Goal: Information Seeking & Learning: Learn about a topic

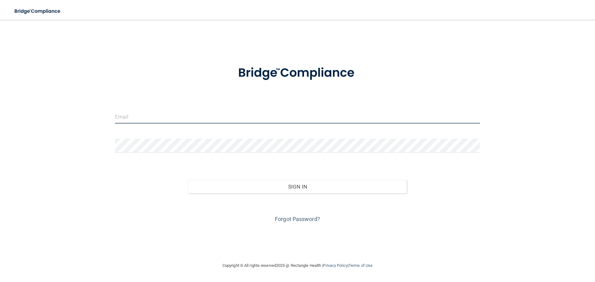
click at [157, 117] on input "email" at bounding box center [297, 117] width 365 height 14
type input "[EMAIL_ADDRESS][DOMAIN_NAME]"
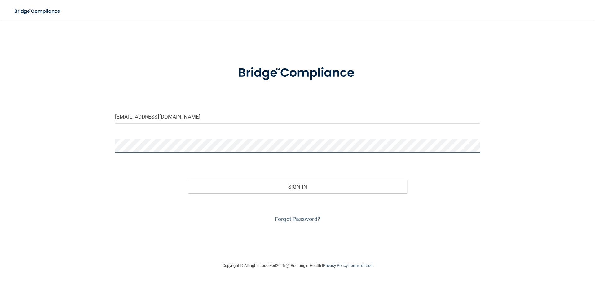
click at [188, 180] on button "Sign In" at bounding box center [297, 187] width 219 height 14
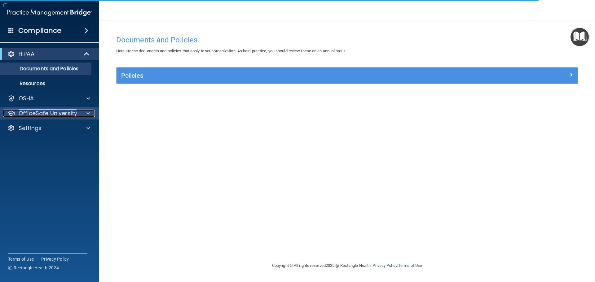
click at [83, 112] on div at bounding box center [87, 113] width 15 height 7
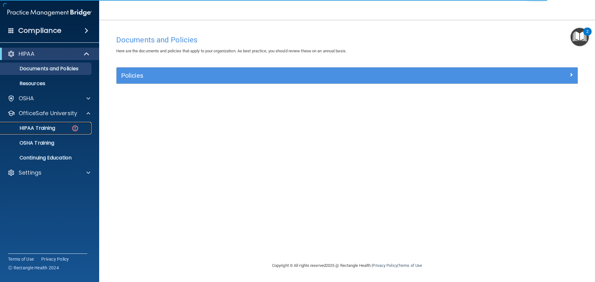
click at [68, 128] on div "HIPAA Training" at bounding box center [46, 128] width 85 height 6
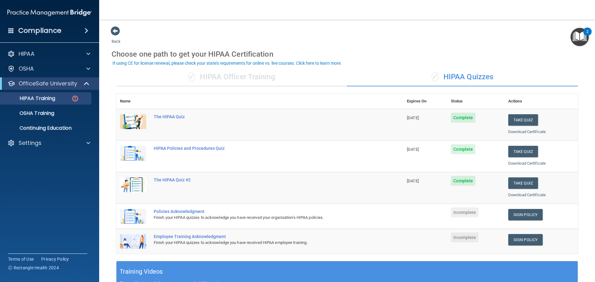
click at [180, 211] on div "Policies Acknowledgment" at bounding box center [263, 211] width 218 height 5
click at [134, 215] on img at bounding box center [133, 216] width 26 height 15
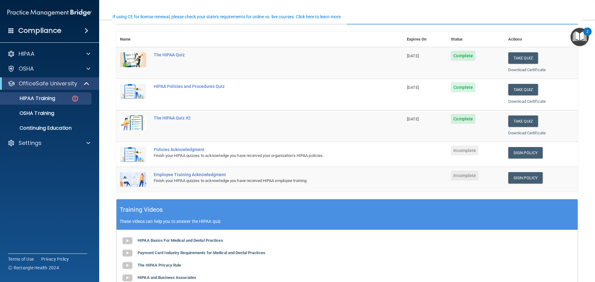
scroll to position [31, 0]
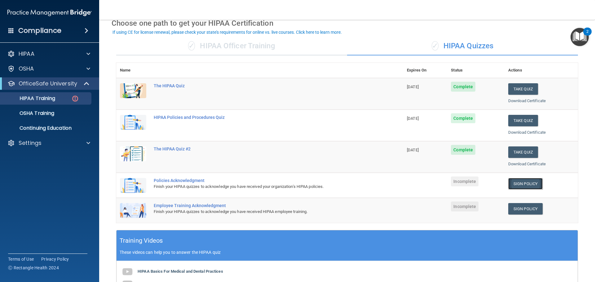
click at [514, 185] on link "Sign Policy" at bounding box center [525, 183] width 34 height 11
click at [75, 95] on img at bounding box center [75, 99] width 8 height 8
click at [59, 111] on div "OSHA Training" at bounding box center [46, 113] width 85 height 6
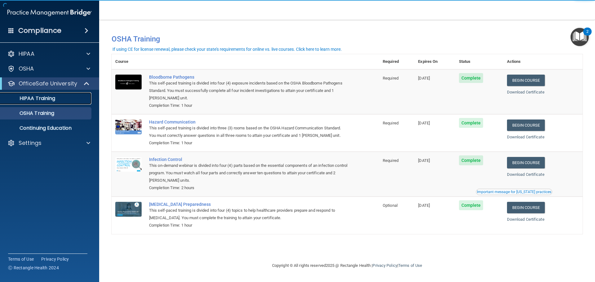
click at [55, 98] on p "HIPAA Training" at bounding box center [29, 98] width 51 height 6
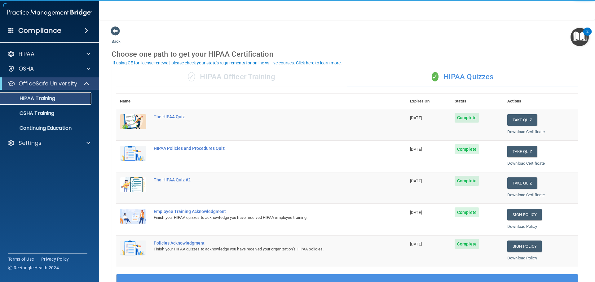
scroll to position [31, 0]
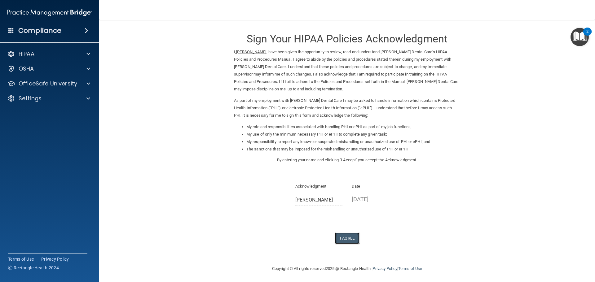
click at [344, 241] on button "I Agree" at bounding box center [347, 238] width 25 height 11
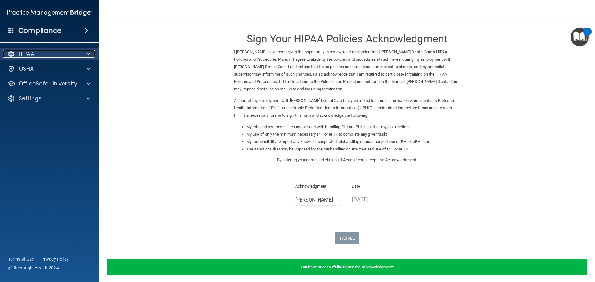
click at [56, 55] on div "HIPAA" at bounding box center [41, 53] width 77 height 7
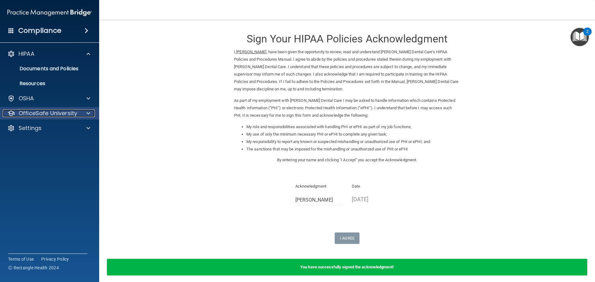
click at [74, 116] on p "OfficeSafe University" at bounding box center [48, 113] width 59 height 7
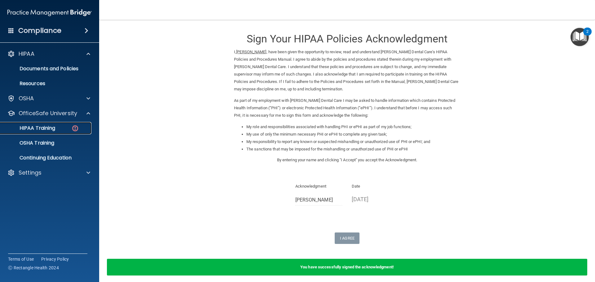
click at [82, 130] on div "HIPAA Training" at bounding box center [46, 128] width 85 height 6
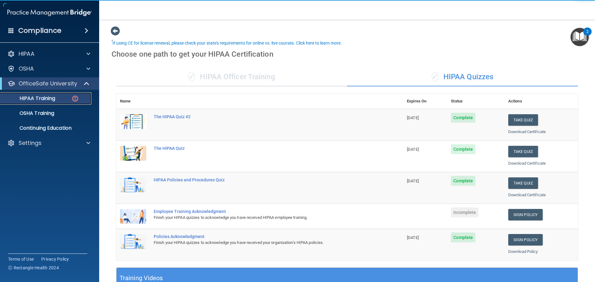
scroll to position [31, 0]
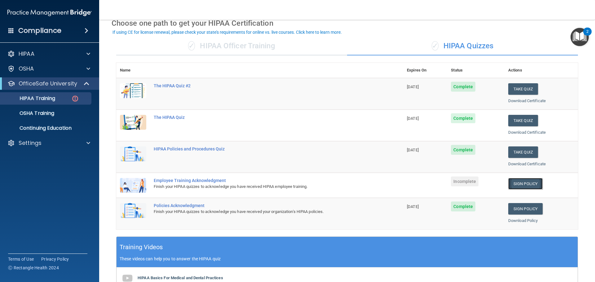
click at [520, 181] on link "Sign Policy" at bounding box center [525, 183] width 34 height 11
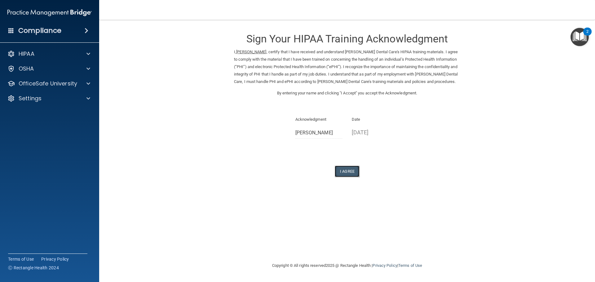
click at [353, 173] on button "I Agree" at bounding box center [347, 171] width 25 height 11
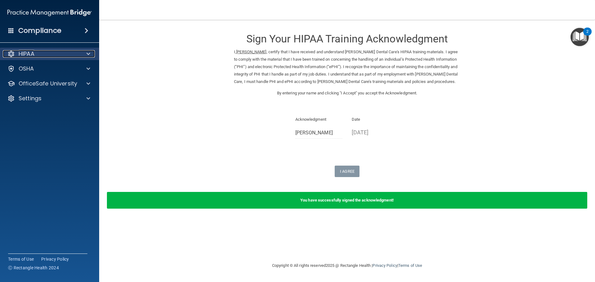
click at [82, 53] on div at bounding box center [87, 53] width 15 height 7
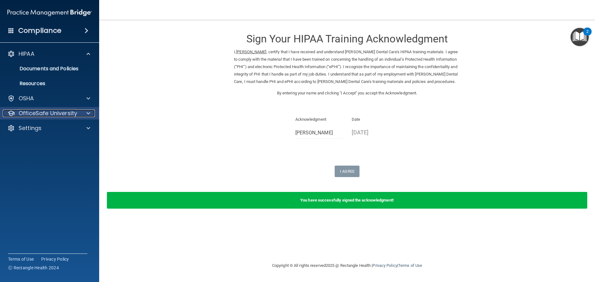
click at [77, 114] on div "OfficeSafe University" at bounding box center [41, 113] width 77 height 7
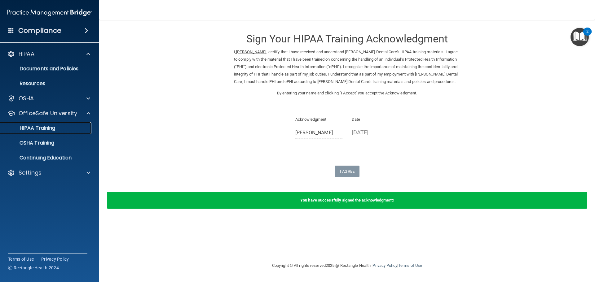
click at [75, 133] on link "HIPAA Training" at bounding box center [43, 128] width 98 height 12
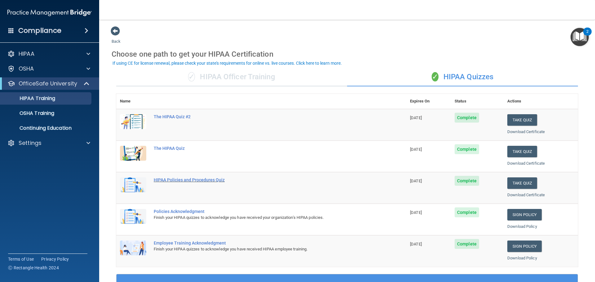
click at [174, 178] on div "HIPAA Policies and Procedures Quiz" at bounding box center [264, 180] width 221 height 5
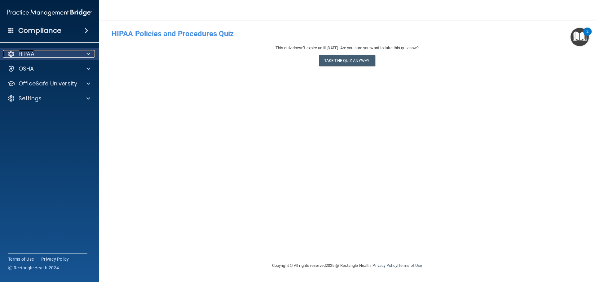
click at [53, 50] on div "HIPAA" at bounding box center [41, 53] width 77 height 7
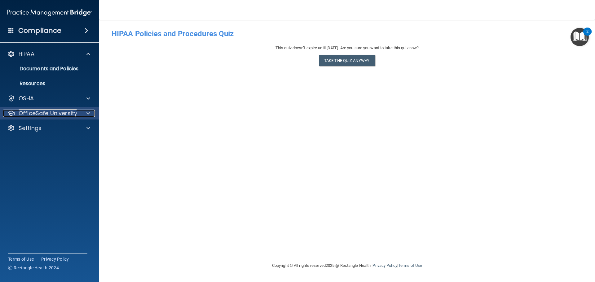
click at [58, 111] on p "OfficeSafe University" at bounding box center [48, 113] width 59 height 7
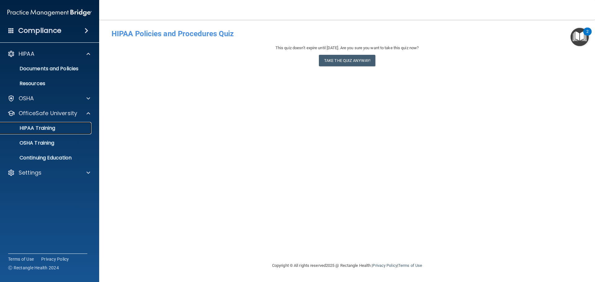
click at [63, 127] on div "HIPAA Training" at bounding box center [46, 128] width 85 height 6
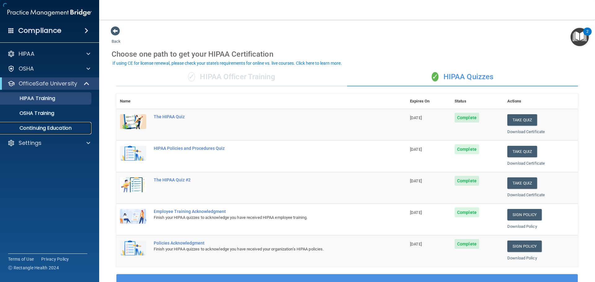
click at [64, 129] on p "Continuing Education" at bounding box center [46, 128] width 85 height 6
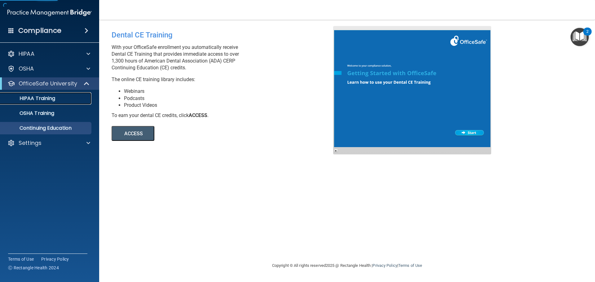
click at [61, 96] on div "HIPAA Training" at bounding box center [46, 98] width 85 height 6
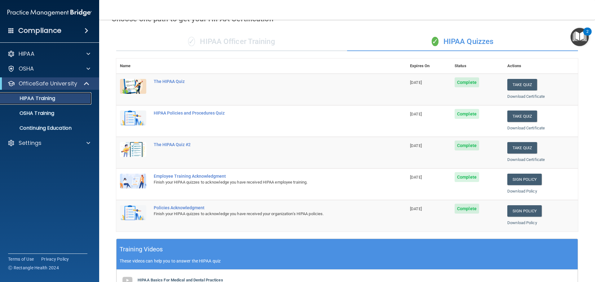
scroll to position [29, 0]
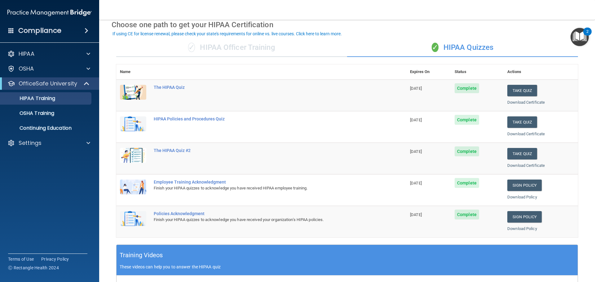
click at [138, 154] on img at bounding box center [133, 155] width 26 height 15
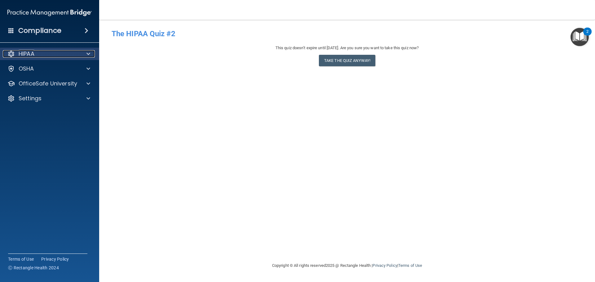
click at [34, 56] on p "HIPAA" at bounding box center [27, 53] width 16 height 7
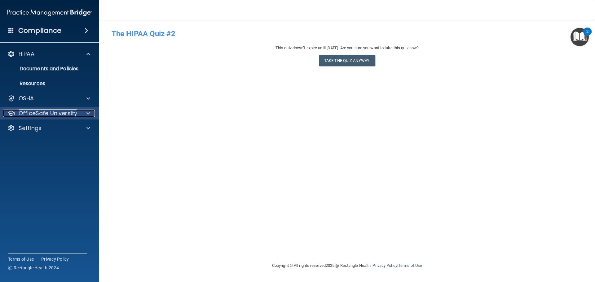
click at [52, 111] on p "OfficeSafe University" at bounding box center [48, 113] width 59 height 7
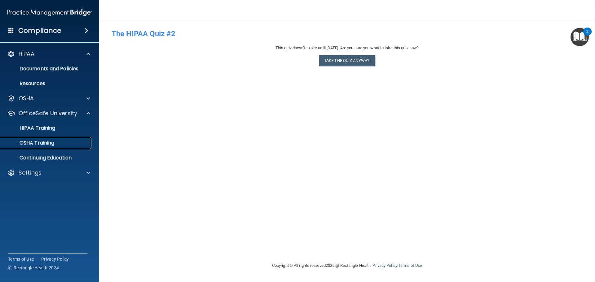
click at [59, 139] on link "OSHA Training" at bounding box center [43, 143] width 98 height 12
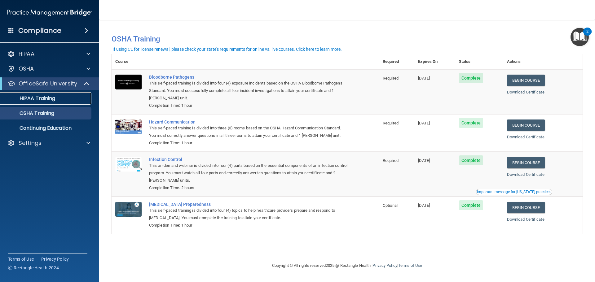
click at [51, 95] on p "HIPAA Training" at bounding box center [29, 98] width 51 height 6
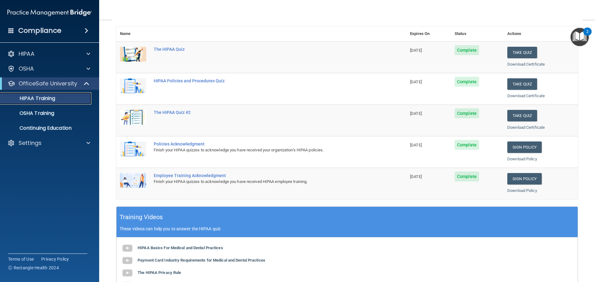
scroll to position [31, 0]
